Goal: Answer question/provide support: Share knowledge or assist other users

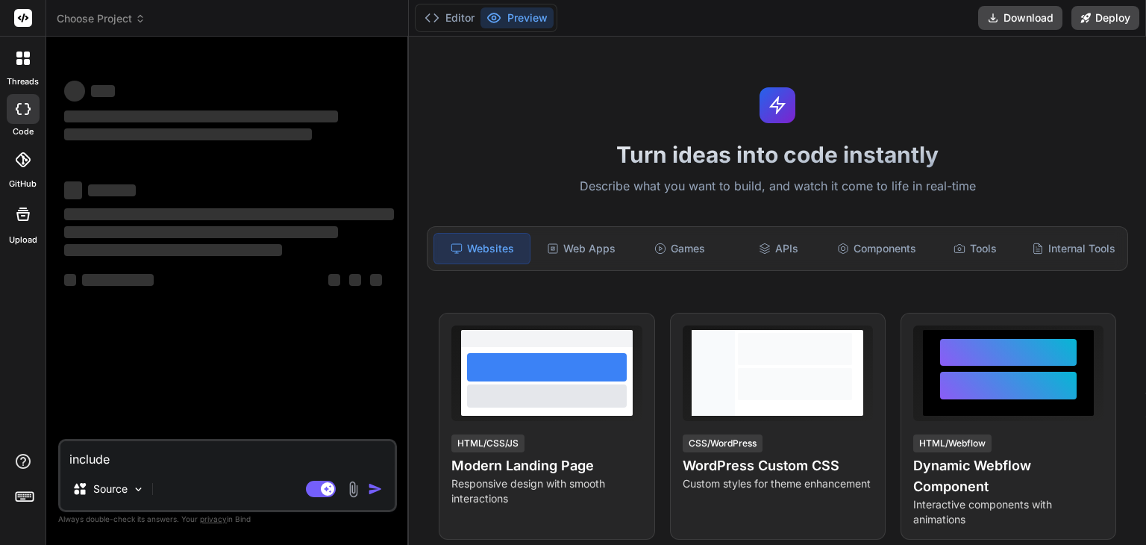
type textarea "x"
type textarea "includ"
type textarea "x"
type textarea "inclu"
type textarea "x"
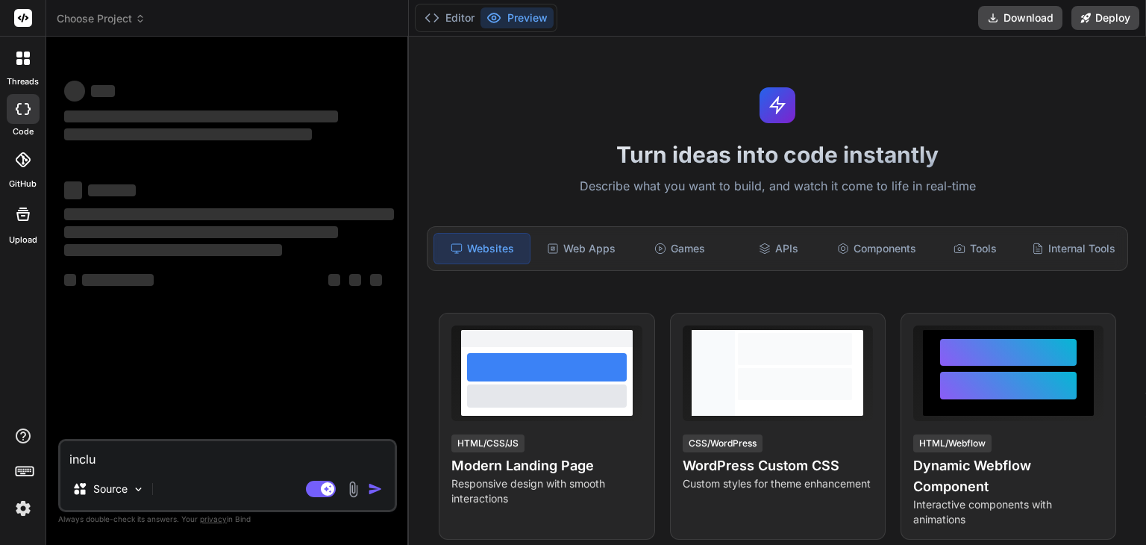
type textarea "incl"
type textarea "x"
type textarea "inc"
type textarea "x"
type textarea "in"
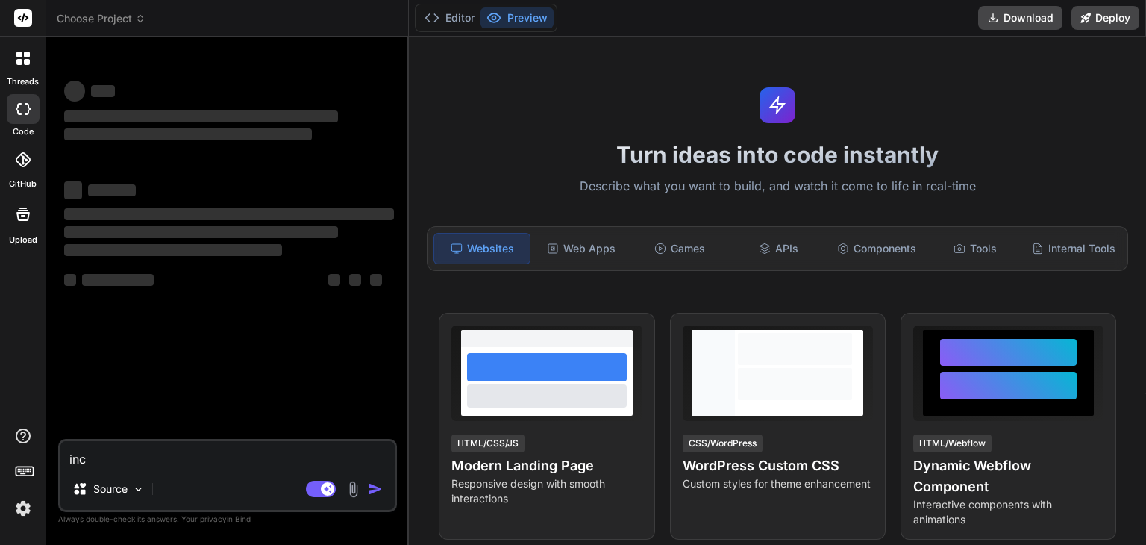
type textarea "x"
type textarea "i"
type textarea "x"
type textarea "p"
type textarea "x"
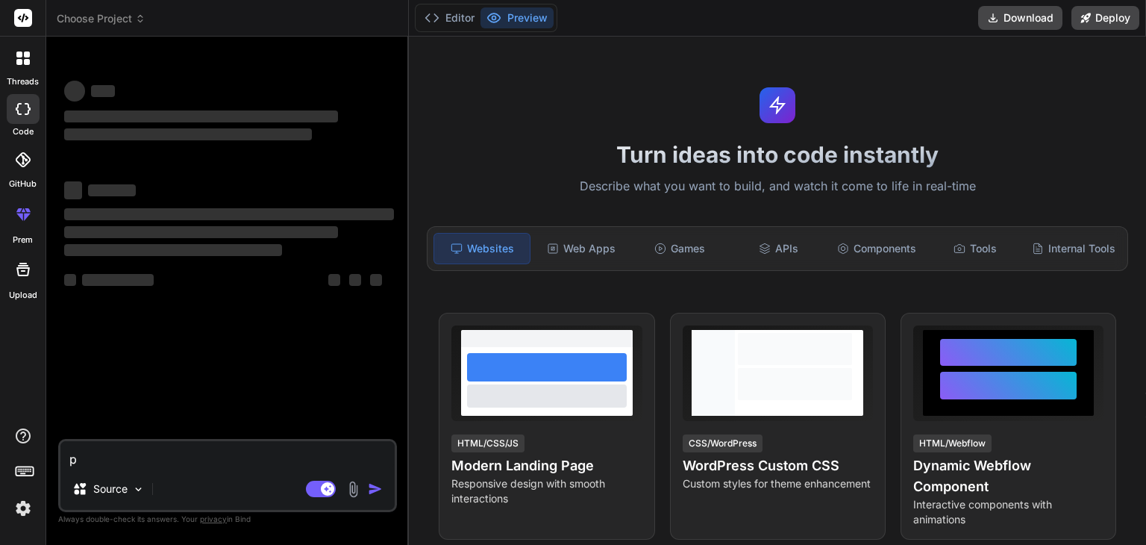
type textarea "pr"
type textarea "x"
type textarea "pro"
type textarea "x"
type textarea "prov"
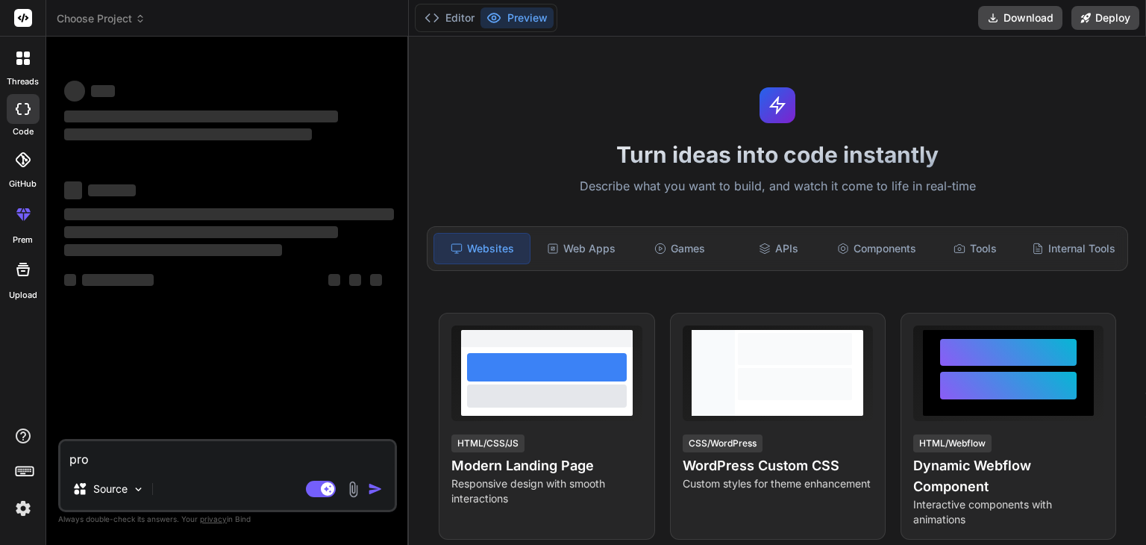
type textarea "x"
type textarea "provi"
type textarea "x"
type textarea "provid"
type textarea "x"
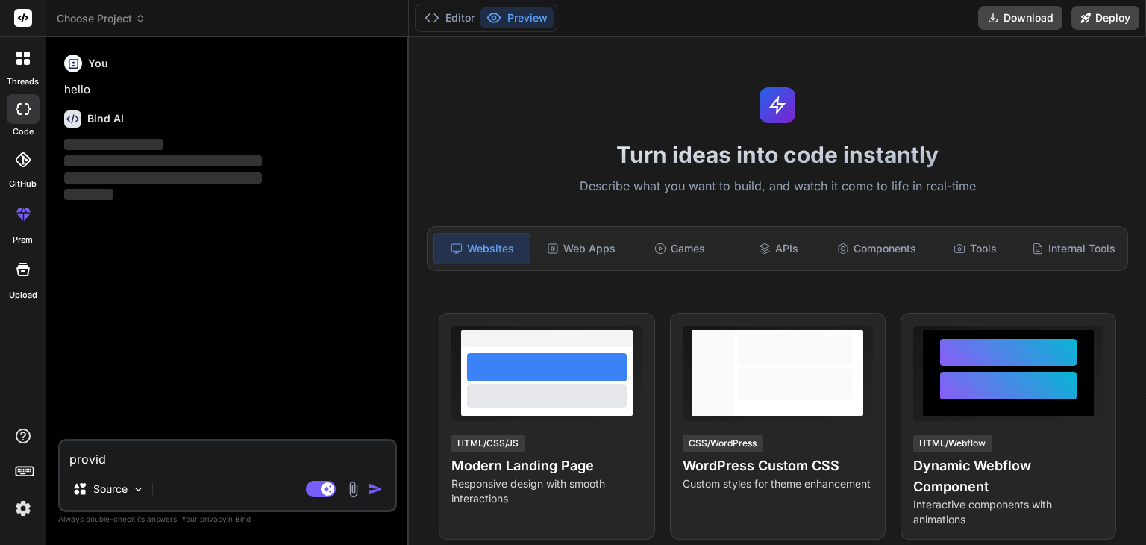
type textarea "provide"
type textarea "x"
type textarea "provide"
type textarea "x"
type textarea "provide c"
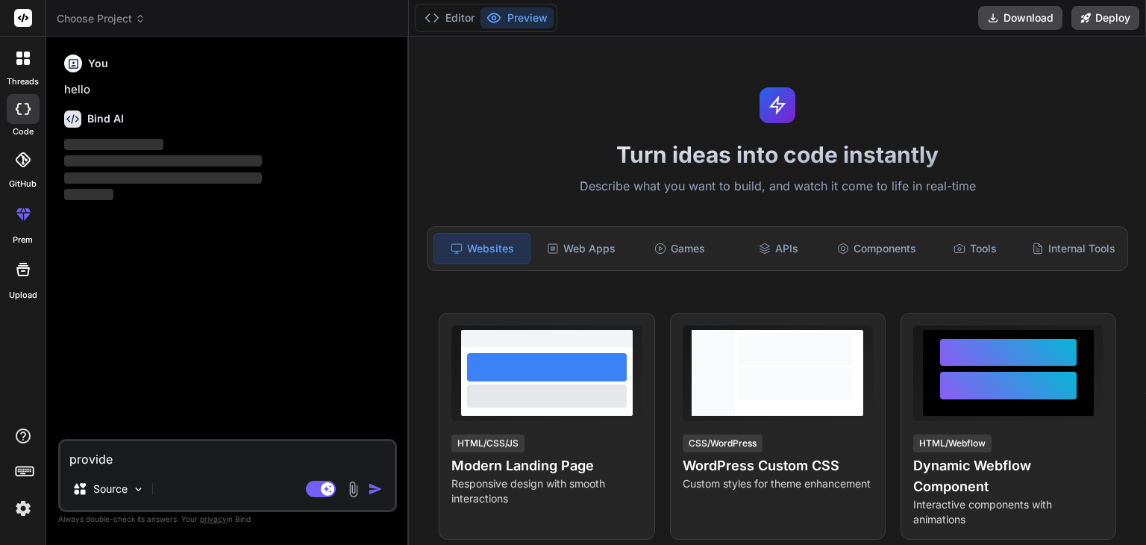
type textarea "x"
type textarea "provide cs"
type textarea "x"
type textarea "provide css"
type textarea "x"
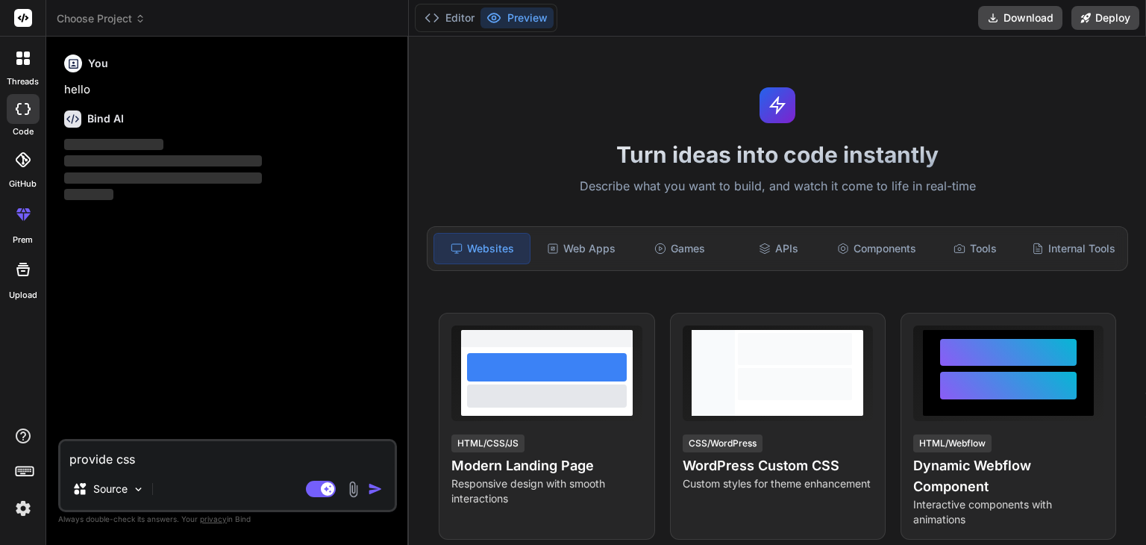
type textarea "provide css"
type textarea "x"
type textarea "provide css s"
type textarea "x"
type textarea "provide css st"
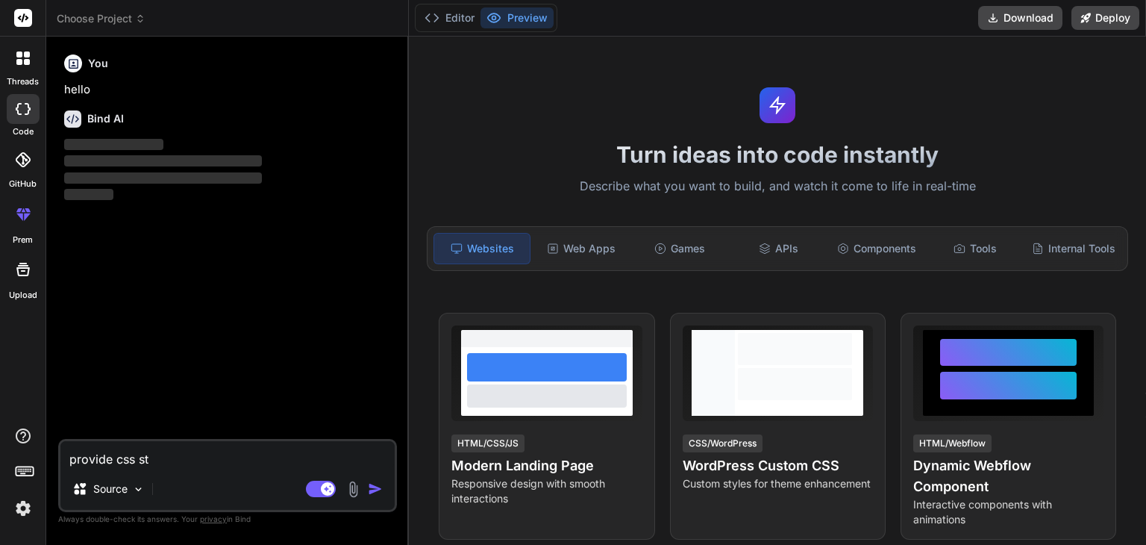
type textarea "x"
type textarea "provide css sty"
type textarea "x"
type textarea "provide css styl"
type textarea "x"
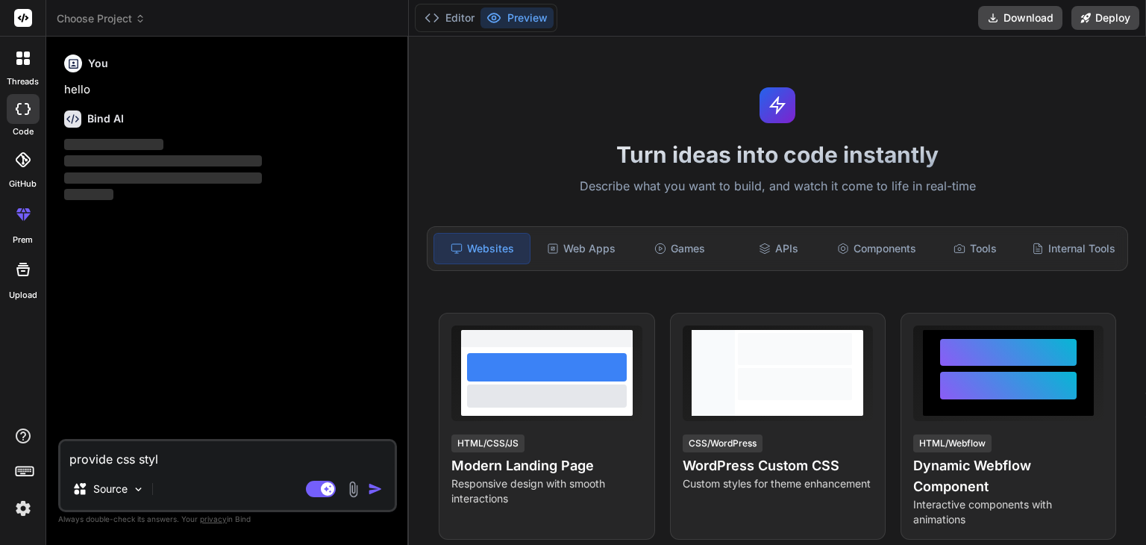
type textarea "provide css style"
type textarea "x"
type textarea "provide css styles"
type textarea "x"
type textarea "provide css styles"
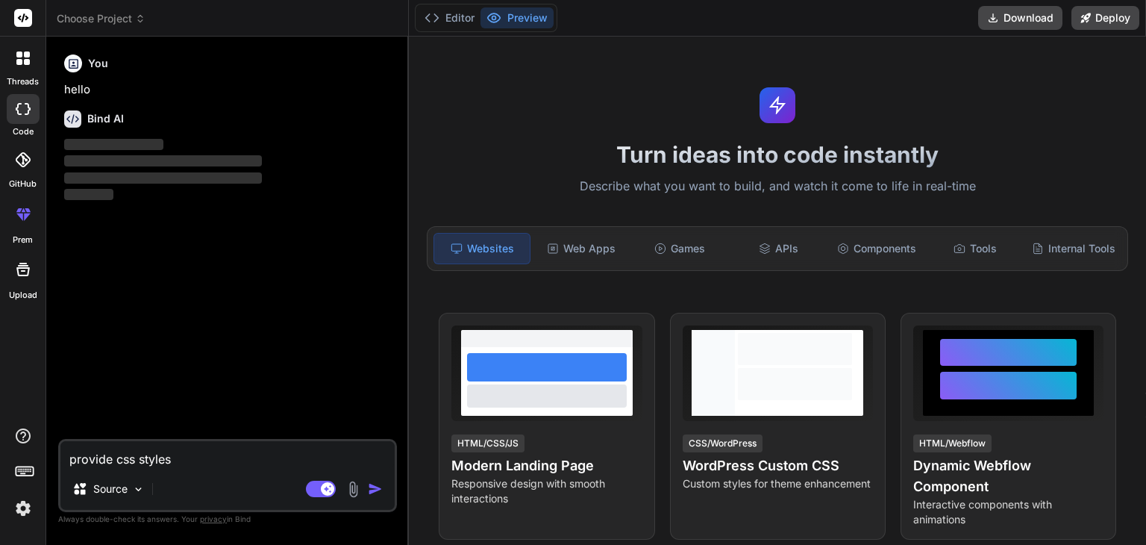
type textarea "x"
type textarea "provide css styles d"
type textarea "x"
type textarea "provide css styles de"
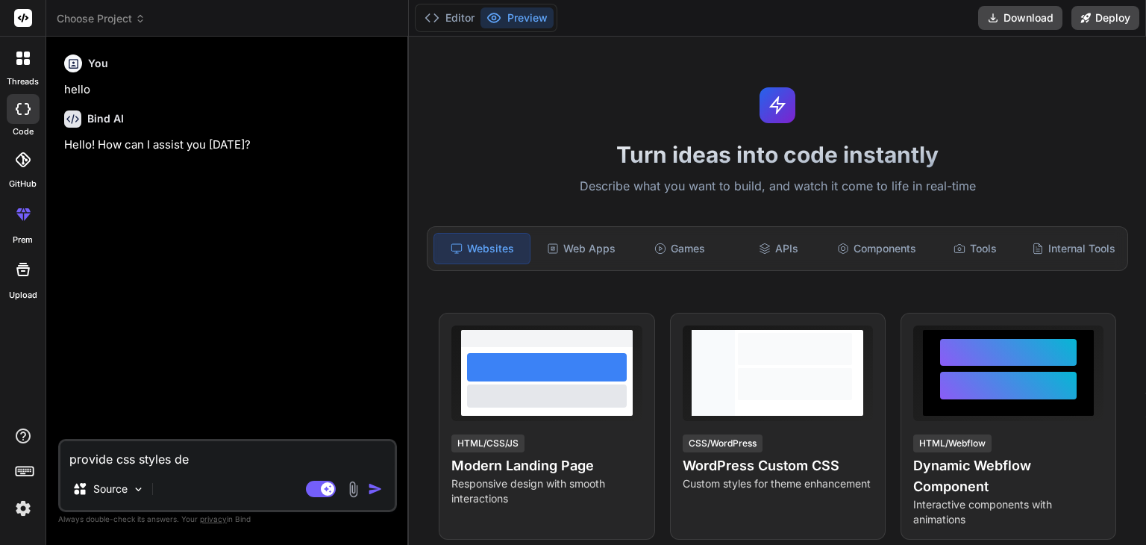
type textarea "x"
type textarea "provide css styles des"
type textarea "x"
type textarea "provide css styles desc"
type textarea "x"
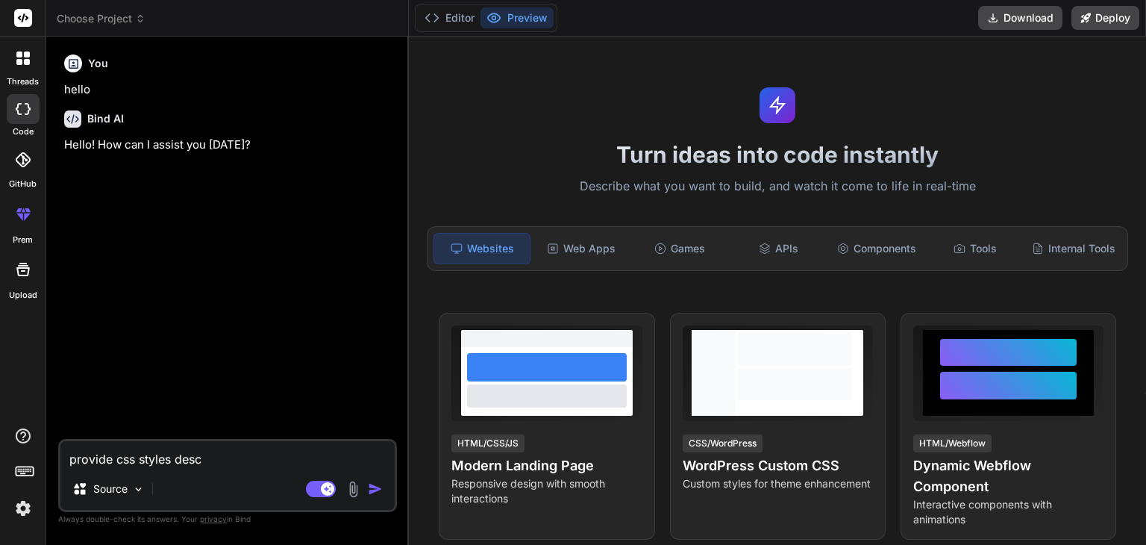
type textarea "provide css styles desce"
type textarea "x"
type textarea "provide css styles descen"
type textarea "x"
type textarea "provide css styles descent"
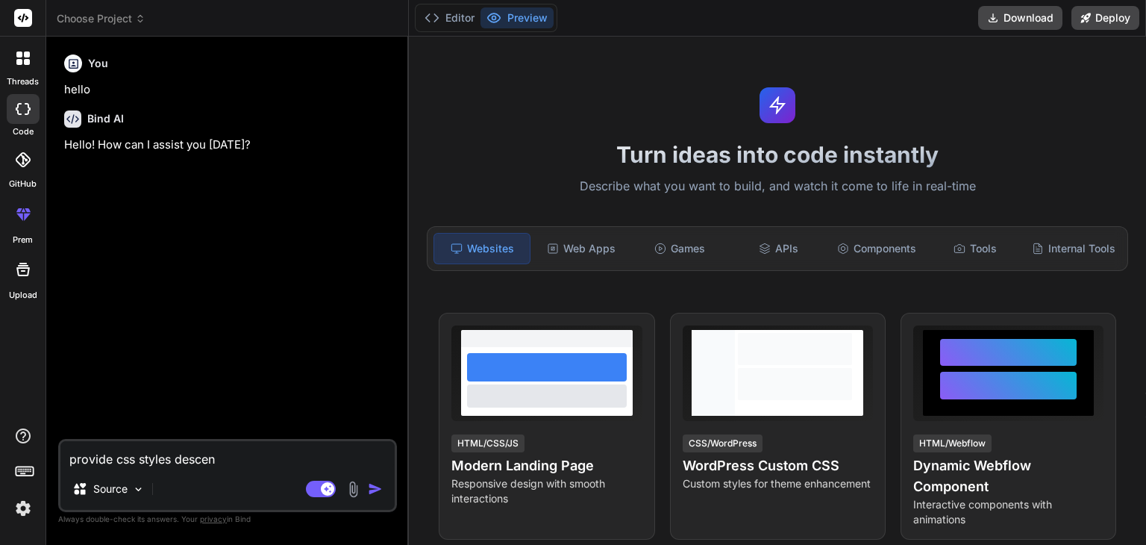
type textarea "x"
type textarea "provide css styles descent"
type textarea "x"
type textarea "provide css styles descent l"
type textarea "x"
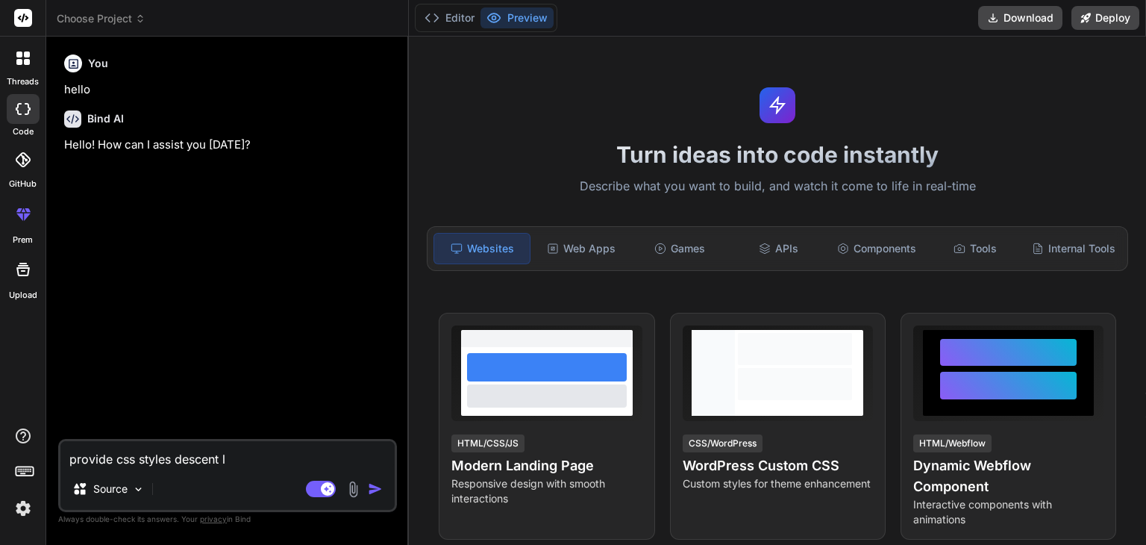
type textarea "provide css styles descent lo"
type textarea "x"
type textarea "provide css styles descent loo"
type textarea "x"
type textarea "provide css styles descent look"
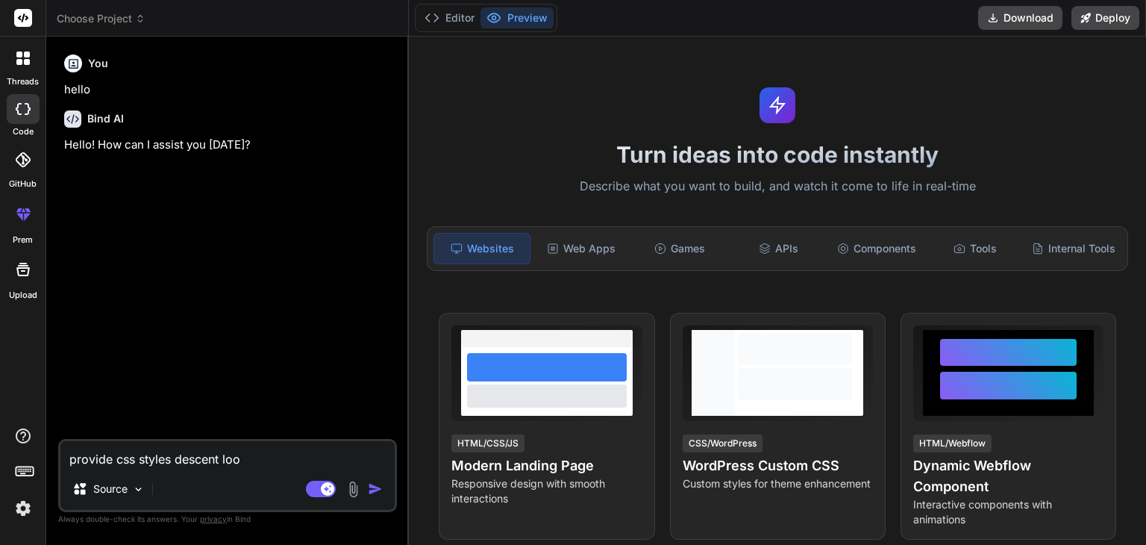
type textarea "x"
type textarea "provide css styles descent look"
type textarea "x"
type textarea "provide css styles descent look n"
type textarea "x"
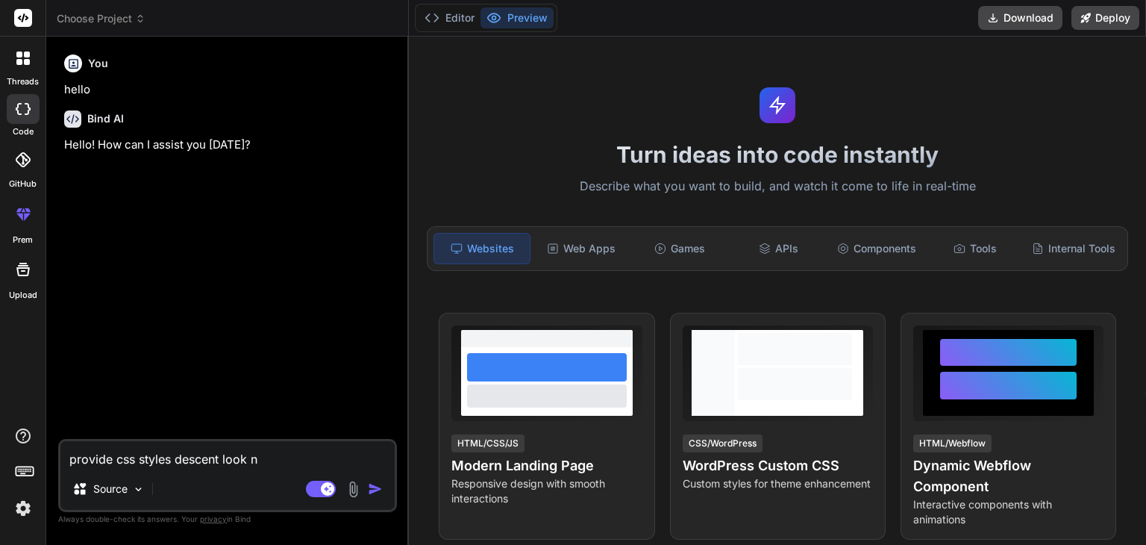
type textarea "provide css styles descent look no"
type textarea "x"
type textarea "provide css styles descent look nor"
type textarea "x"
type textarea "provide css styles descent look norm"
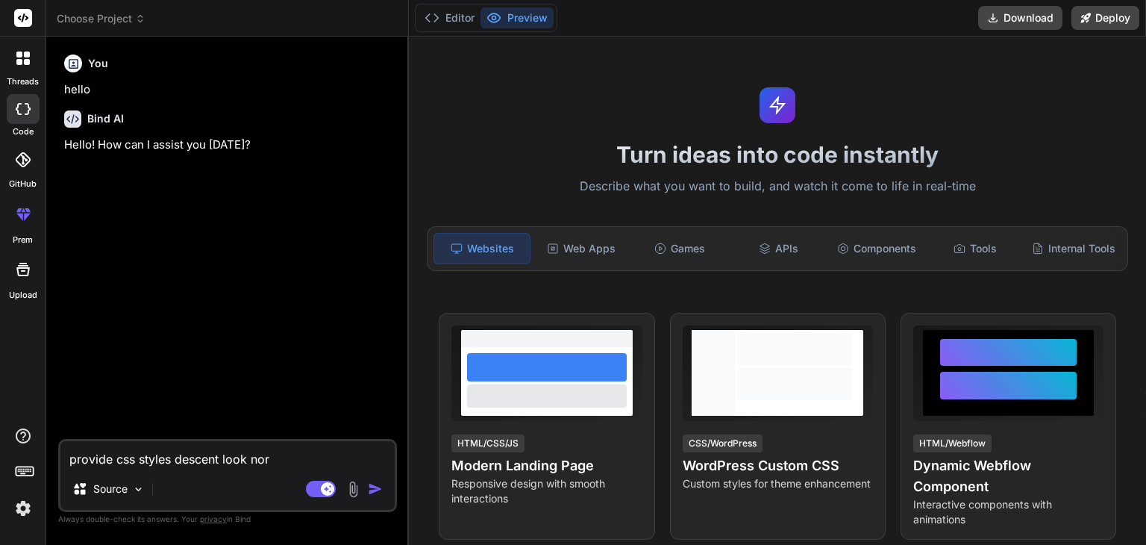
type textarea "x"
type textarea "provide css styles descent look [PERSON_NAME]"
type textarea "x"
type textarea "provide css styles descent look normal"
type textarea "x"
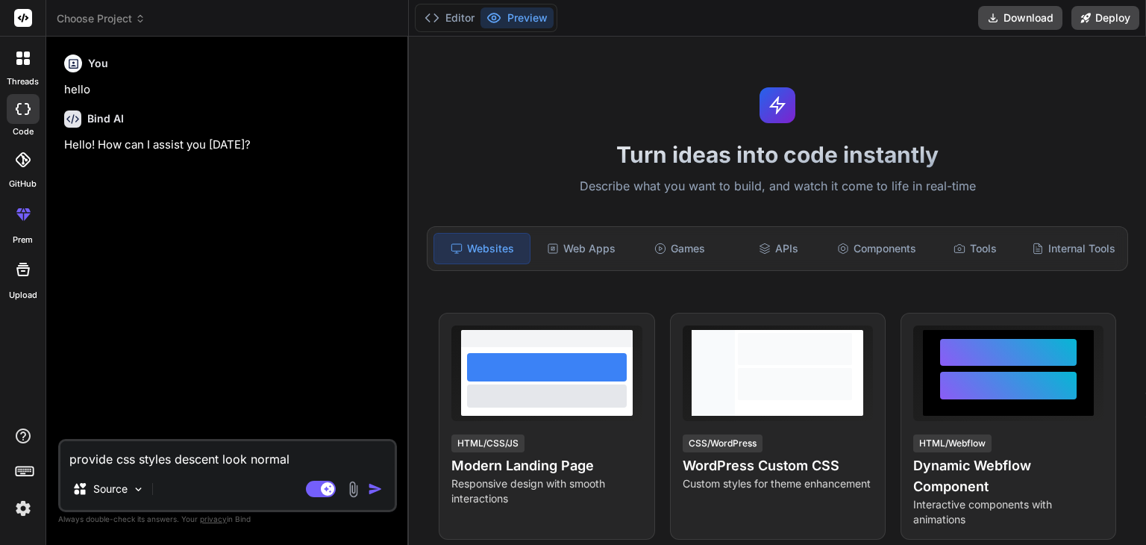
type textarea "provide css styles descent look normal"
type textarea "x"
type textarea "provide css styles descent look normal c"
type textarea "x"
type textarea "provide css styles descent look normal cs"
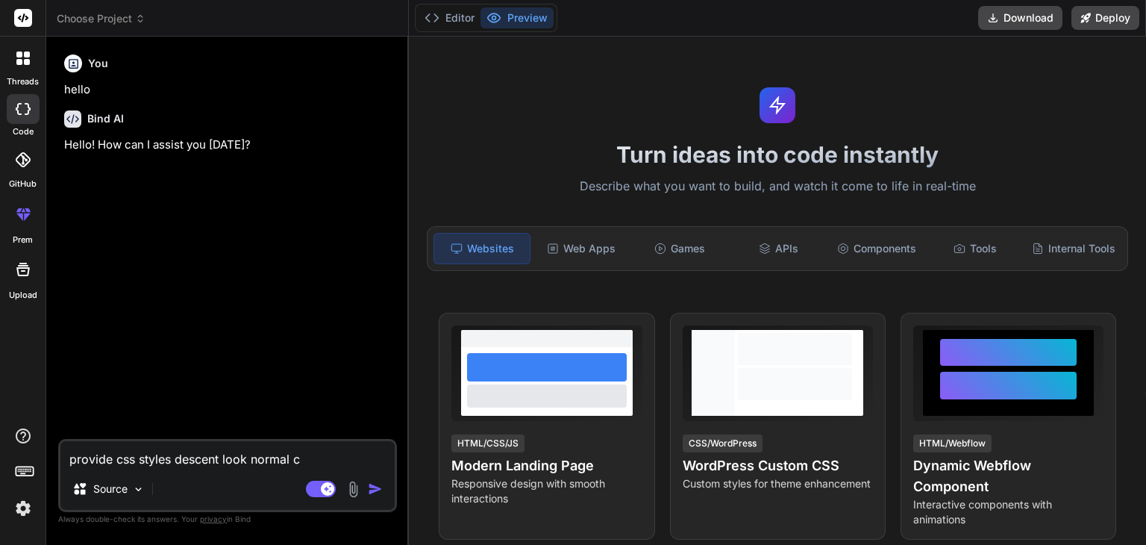
type textarea "x"
type textarea "provide css styles descent look normal css"
type textarea "x"
type textarea "provide css styles descent look normal css"
type textarea "x"
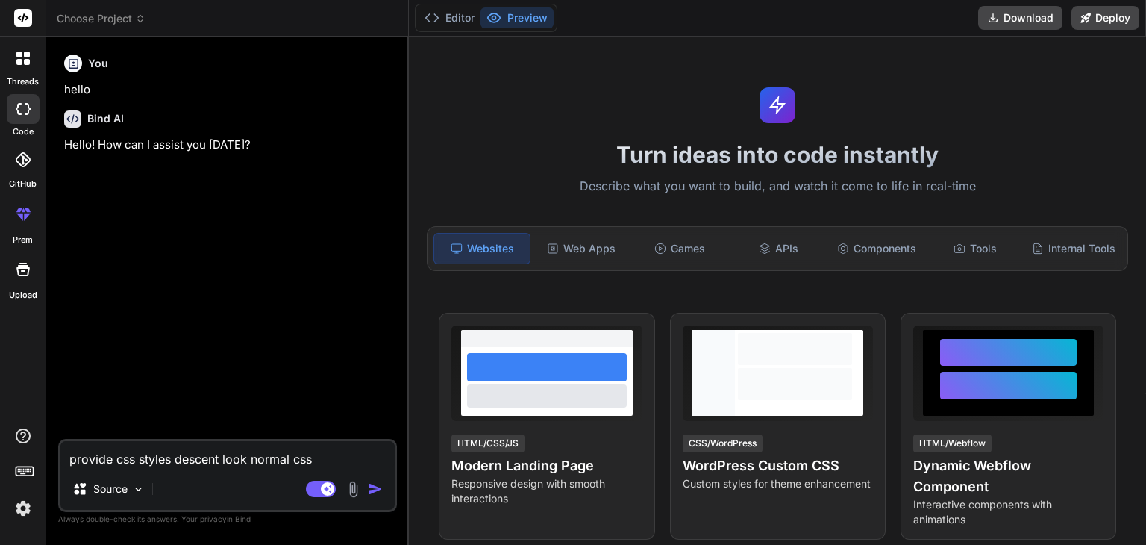
type textarea "provide css styles descent look normal css f"
type textarea "x"
type textarea "provide css styles descent look normal css fo"
type textarea "x"
type textarea "provide css styles descent look normal css for"
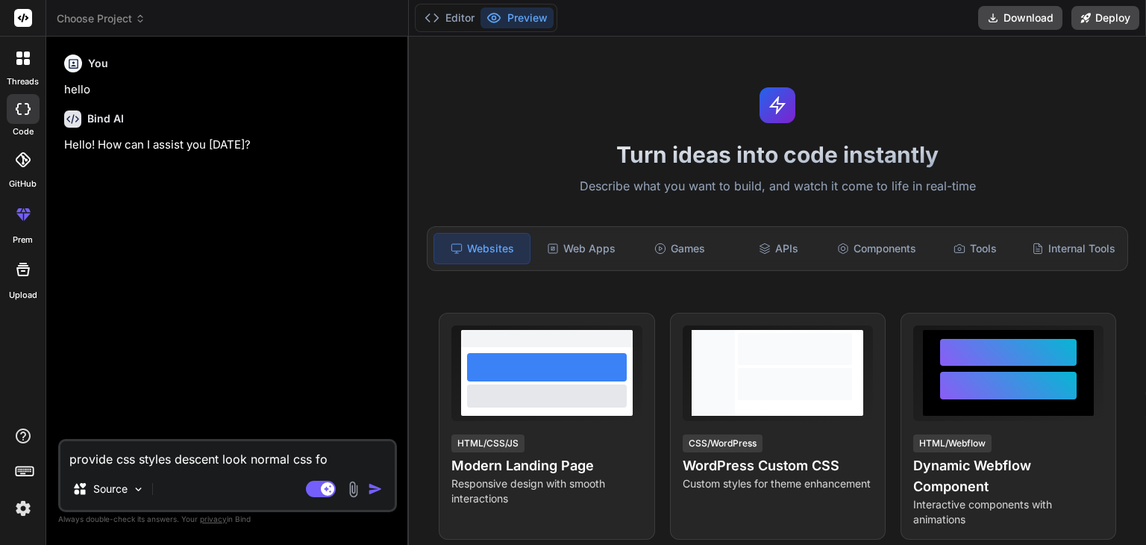
type textarea "x"
type textarea "provide css styles descent look normal css for"
type textarea "x"
type textarea "provide css styles descent look normal css for t"
type textarea "x"
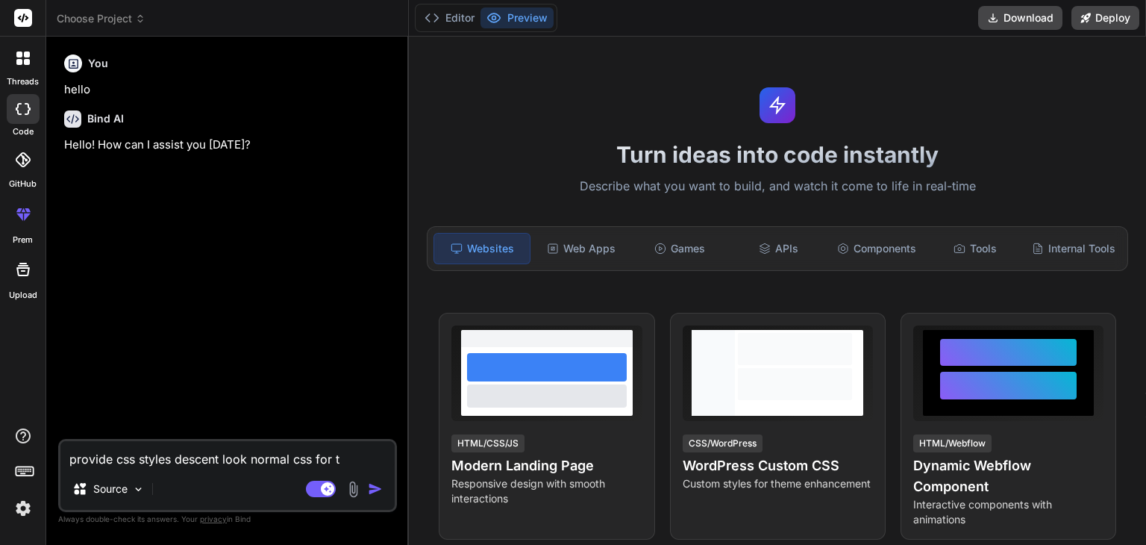
type textarea "provide css styles descent look normal css for th"
type textarea "x"
type textarea "provide css styles descent look normal css for thi"
type textarea "x"
type textarea "provide css styles descent look normal css for this"
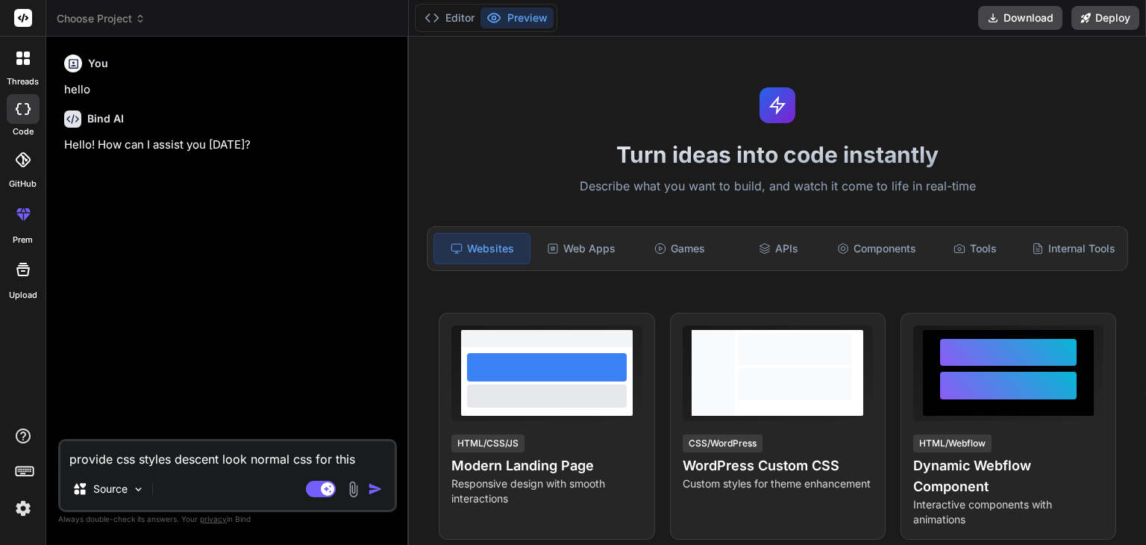
type textarea "x"
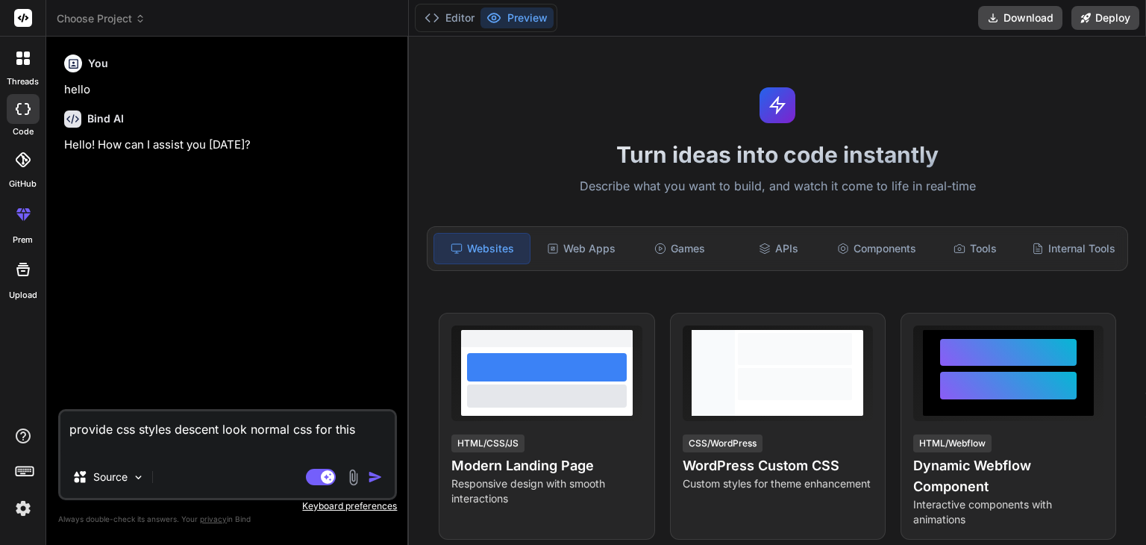
type textarea "provide css styles descent look normal css for this [URL][DOMAIN_NAME]"
type textarea "x"
type textarea "provide css styles descent look normal css for this"
type textarea "x"
click at [263, 454] on textarea "provide css styles descent look normal css for this" at bounding box center [227, 433] width 334 height 45
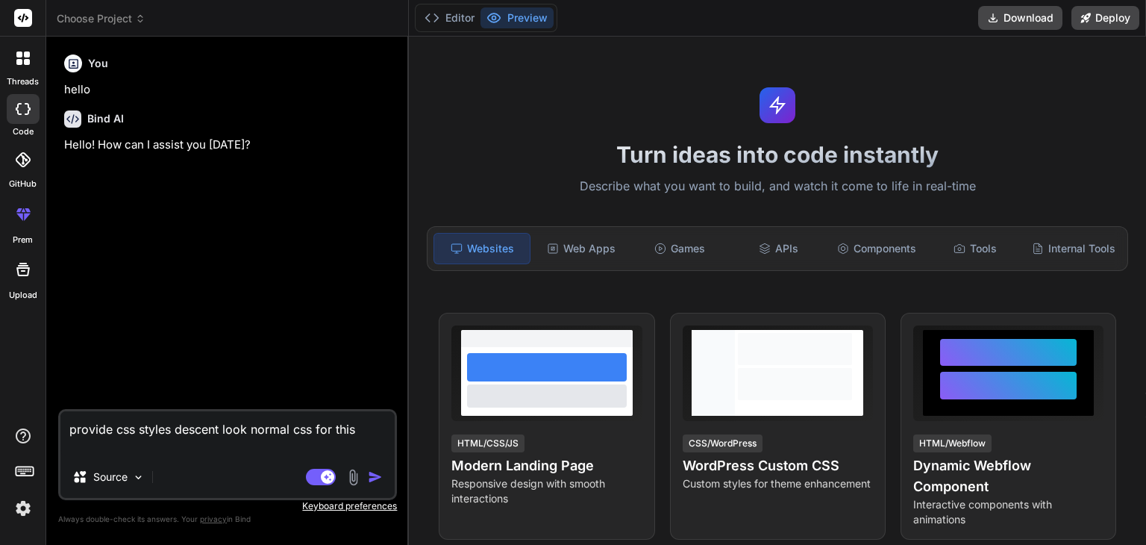
paste textarea "import React, { useState, useEffect } from 'react'; import { Search, TrendingUp…"
type textarea "provide css styles descent look normal css for this import React, { useState, u…"
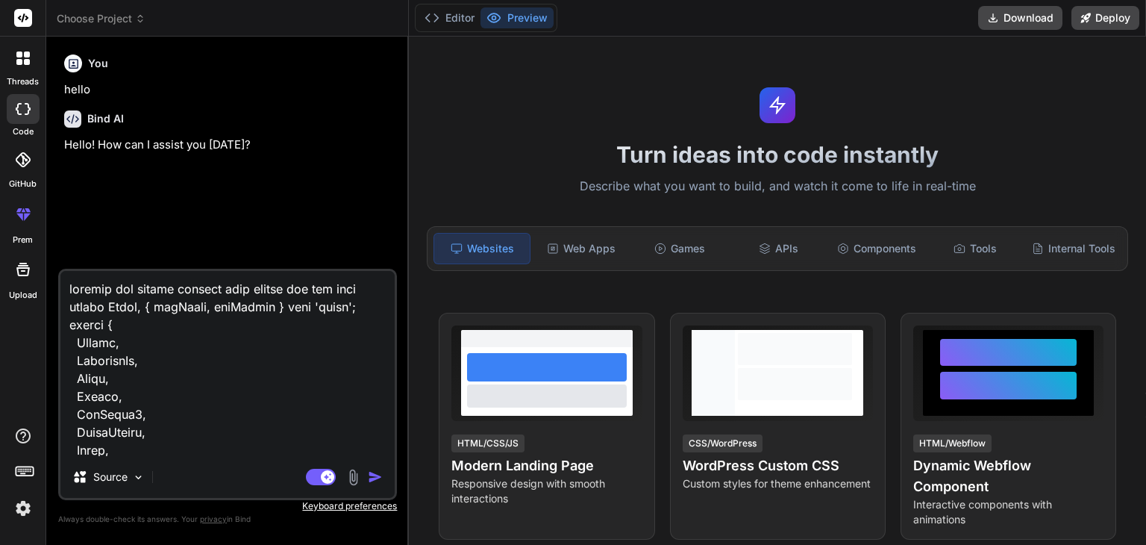
scroll to position [17370, 0]
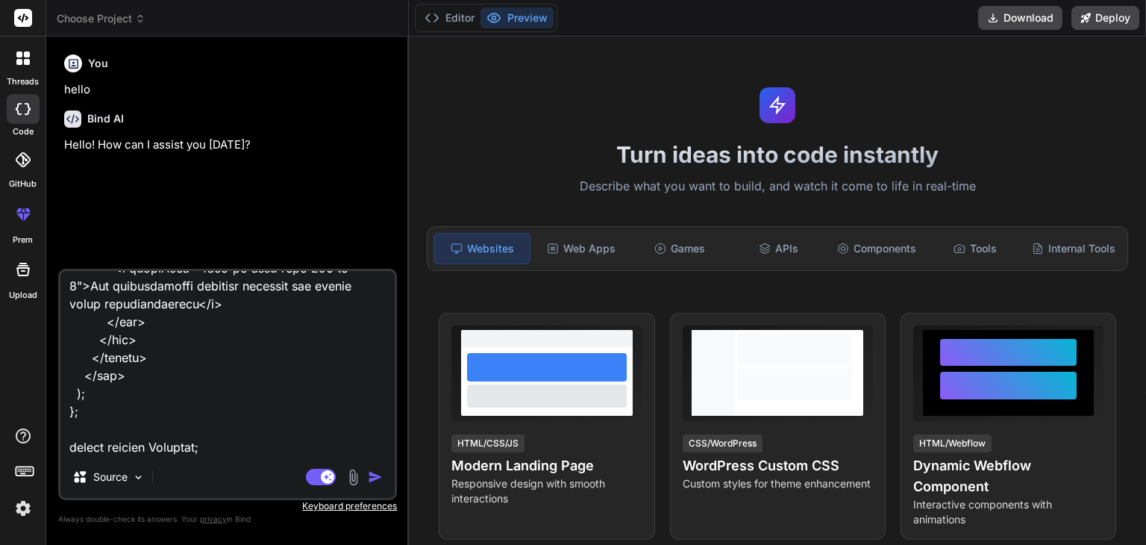
type textarea "x"
type textarea "provide css styles descent look normal css for this import React, { useState, u…"
click at [251, 450] on textarea at bounding box center [227, 363] width 334 height 185
type textarea "x"
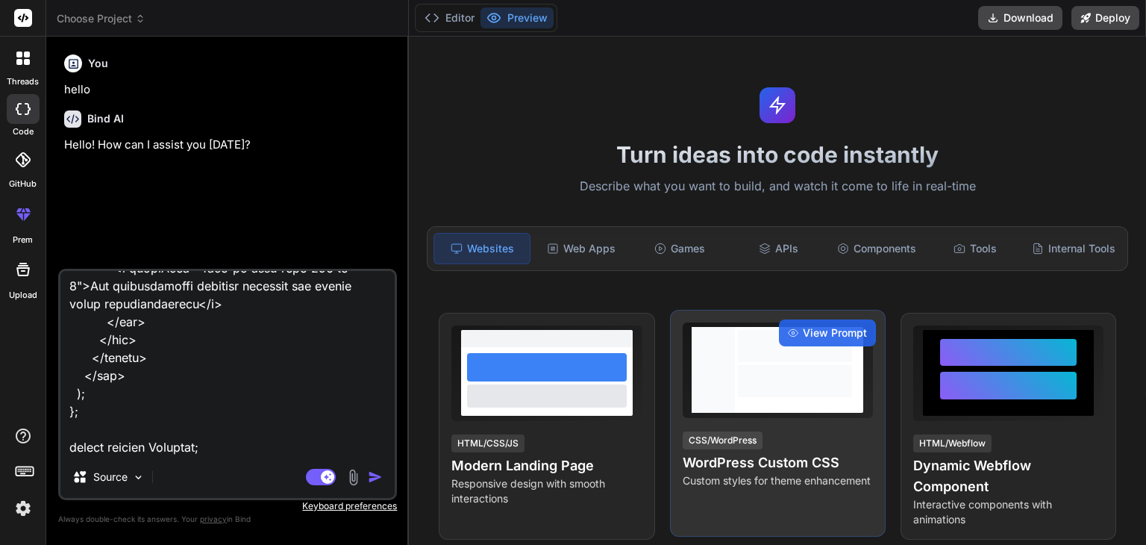
type textarea "provide css styles descent look normal css for this import React, { useState, u…"
